Goal: Information Seeking & Learning: Learn about a topic

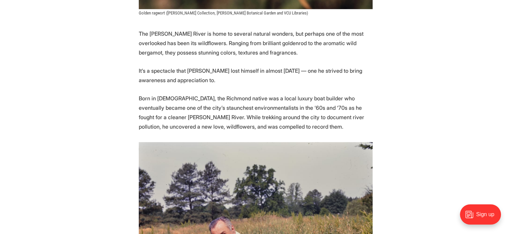
scroll to position [323, 0]
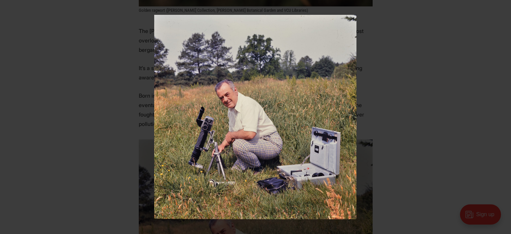
click at [502, 7] on button at bounding box center [503, 7] width 15 height 15
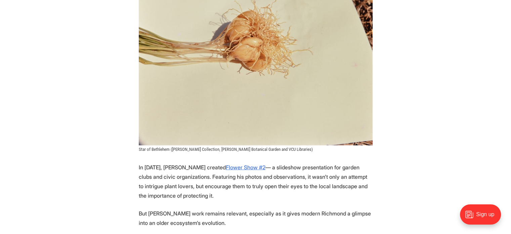
scroll to position [1636, 0]
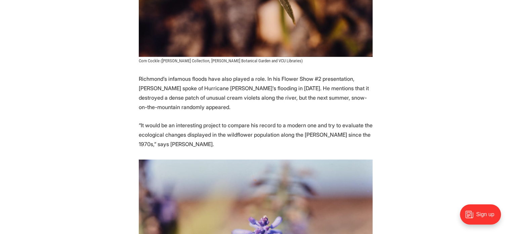
scroll to position [2109, 0]
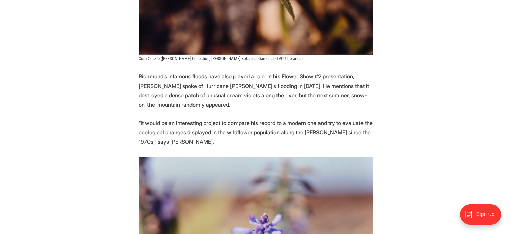
click at [478, 135] on section "The [PERSON_NAME] River is home to several natural wonders, but perhaps one of …" at bounding box center [255, 89] width 511 height 3699
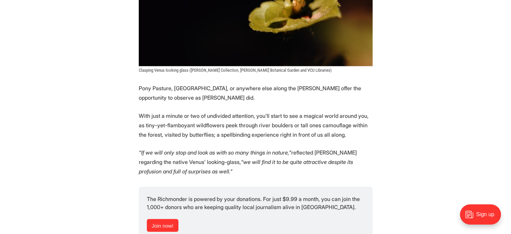
scroll to position [3770, 0]
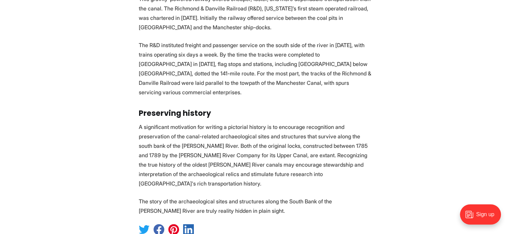
scroll to position [1395, 0]
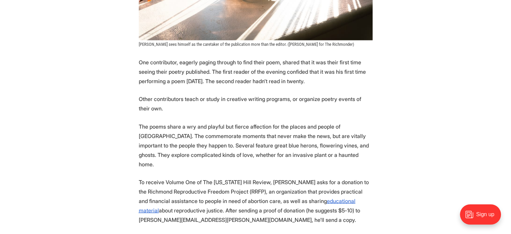
scroll to position [1382, 0]
